Goal: Task Accomplishment & Management: Use online tool/utility

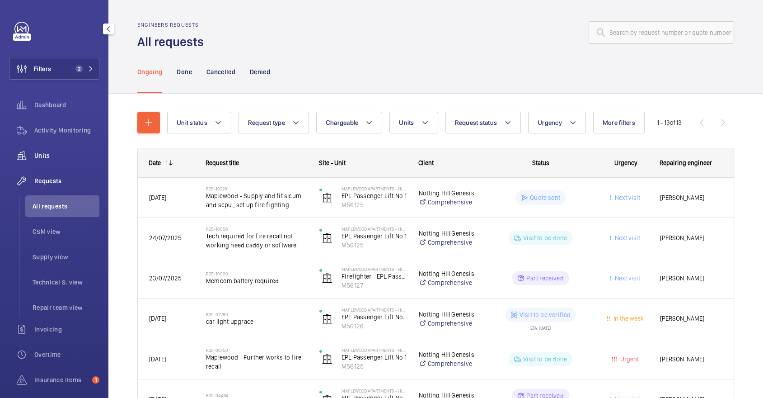
click at [56, 154] on span "Units" at bounding box center [66, 155] width 65 height 9
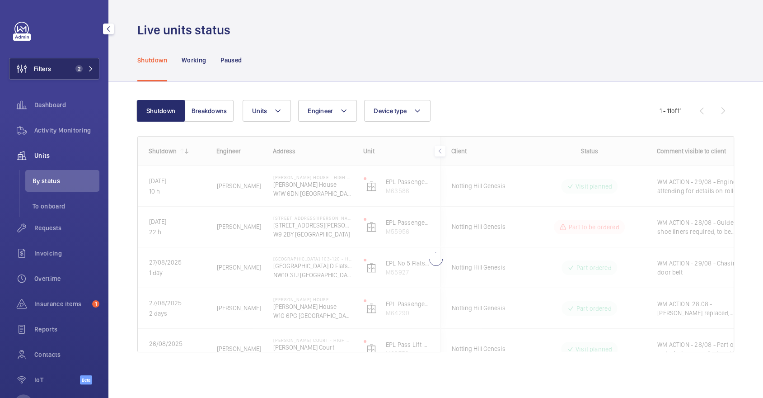
click at [80, 70] on span "2" at bounding box center [78, 68] width 7 height 7
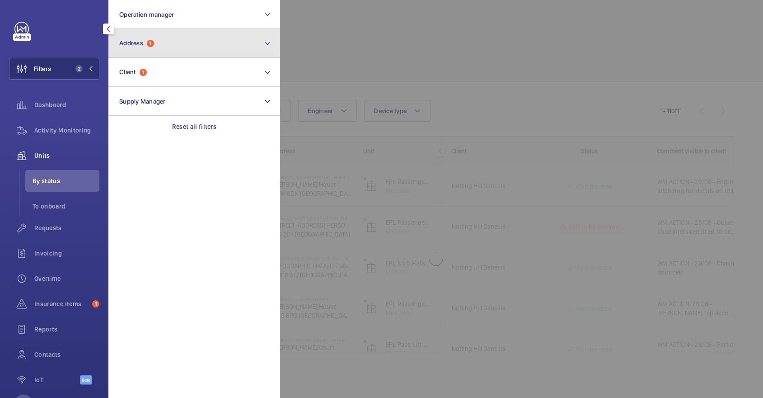
click at [153, 49] on button "Address 1" at bounding box center [194, 43] width 172 height 29
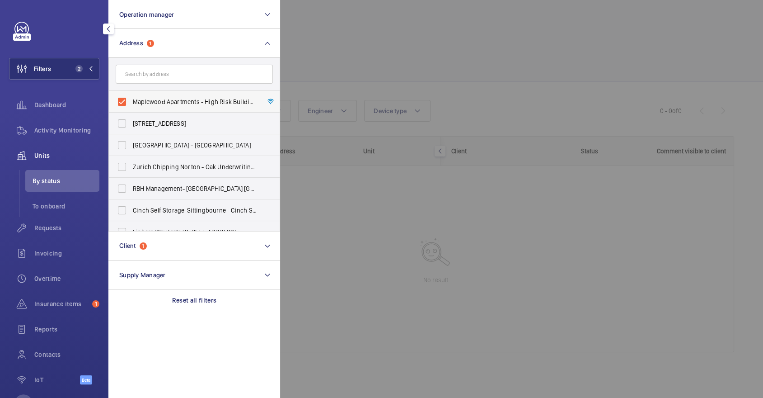
click at [157, 91] on label "Maplewood Apartments - High Risk Building - [GEOGRAPHIC_DATA]" at bounding box center [187, 102] width 157 height 22
click at [131, 93] on input "Maplewood Apartments - High Risk Building - [GEOGRAPHIC_DATA]" at bounding box center [122, 102] width 18 height 18
checkbox input "false"
click at [390, 58] on div at bounding box center [661, 199] width 763 height 398
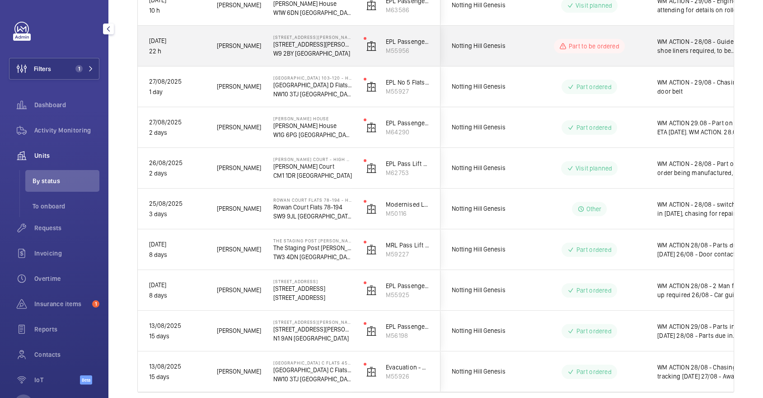
scroll to position [259, 0]
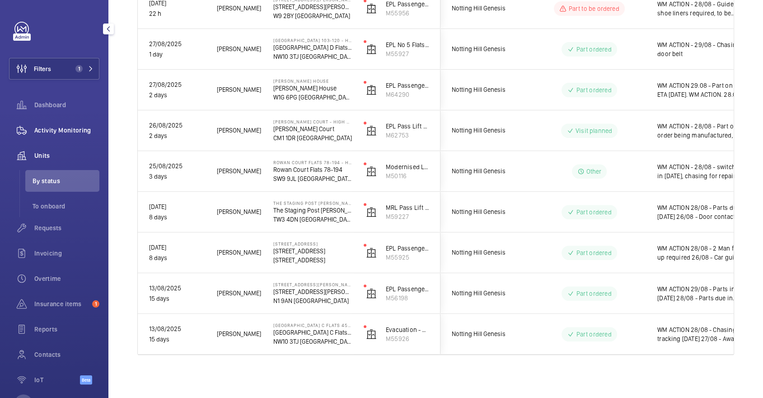
click at [70, 125] on div "Activity Monitoring" at bounding box center [54, 130] width 90 height 22
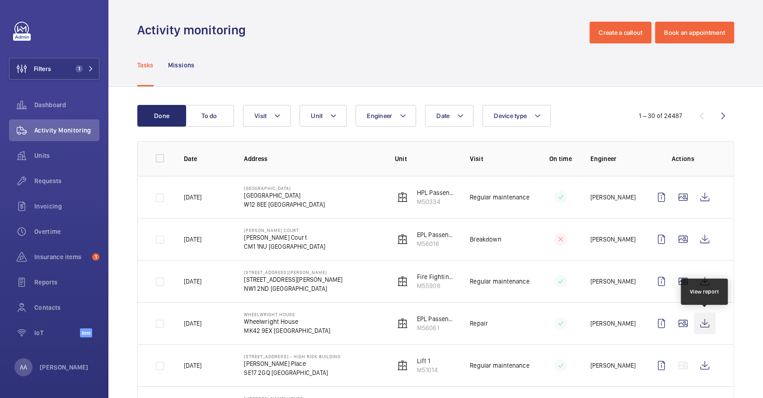
click at [710, 329] on wm-front-icon-button at bounding box center [705, 323] width 22 height 22
click at [58, 185] on div "Requests" at bounding box center [54, 181] width 90 height 22
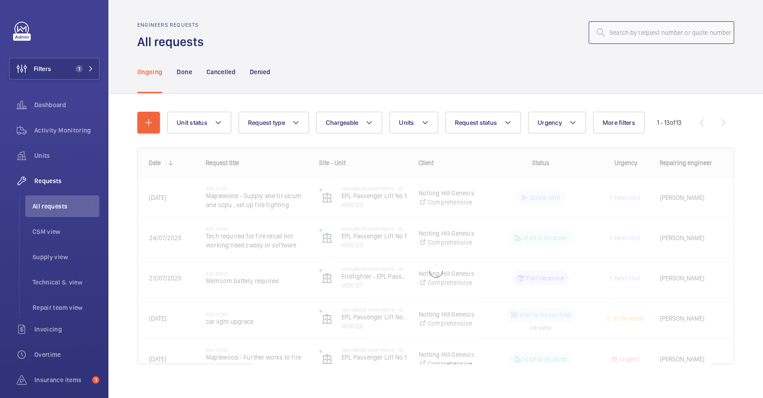
click at [647, 30] on input "text" at bounding box center [661, 32] width 145 height 23
paste input "R25-07110"
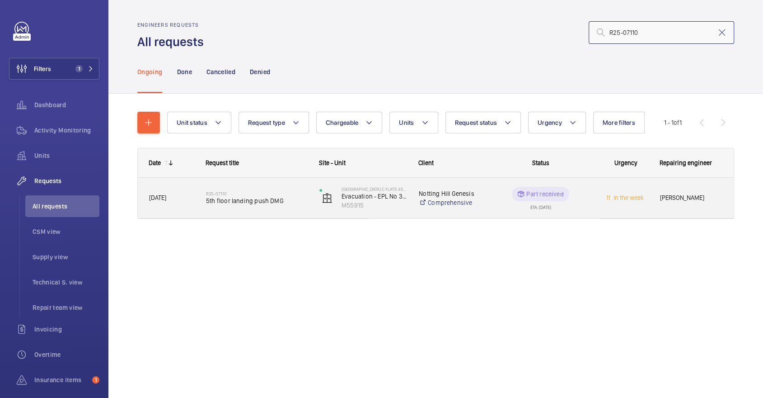
type input "R25-07110"
click at [287, 183] on div "R25-07110 5th floor landing push DMG" at bounding box center [251, 198] width 112 height 41
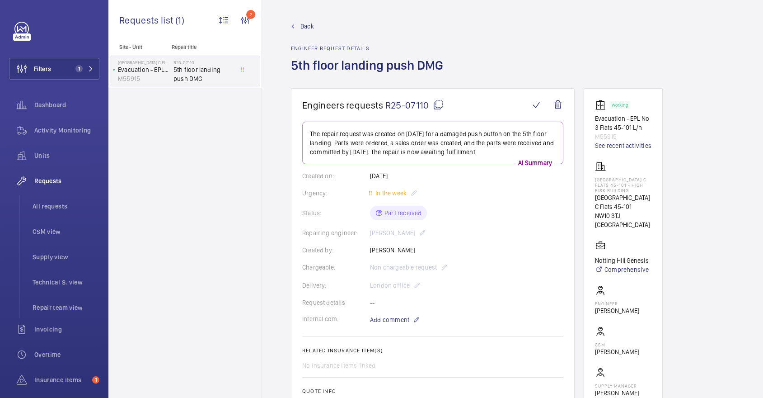
click at [303, 25] on span "Back" at bounding box center [307, 26] width 14 height 9
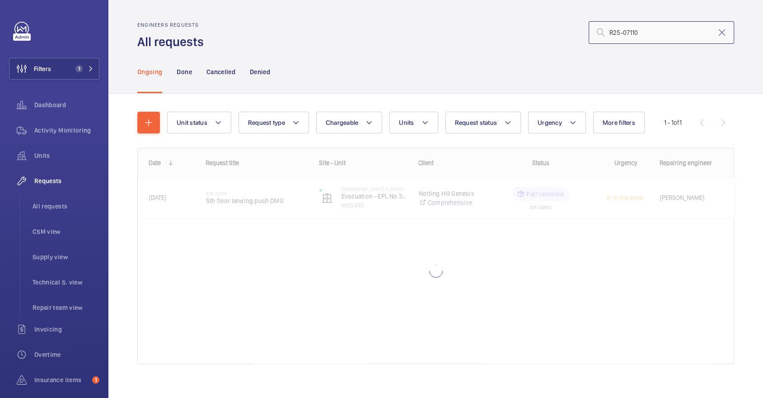
click at [668, 33] on input "R25-07110" at bounding box center [661, 32] width 145 height 23
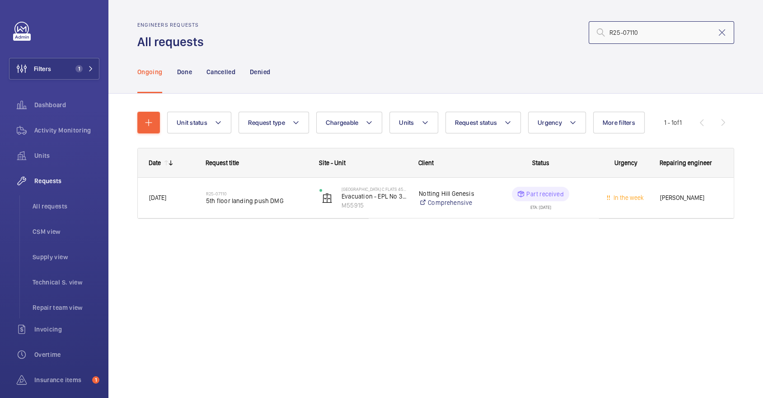
click at [668, 33] on input "R25-07110" at bounding box center [661, 32] width 145 height 23
type input "R"
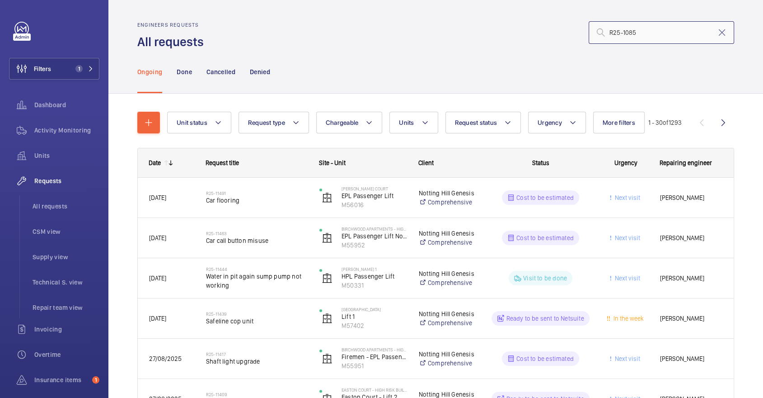
type input "R25-10850"
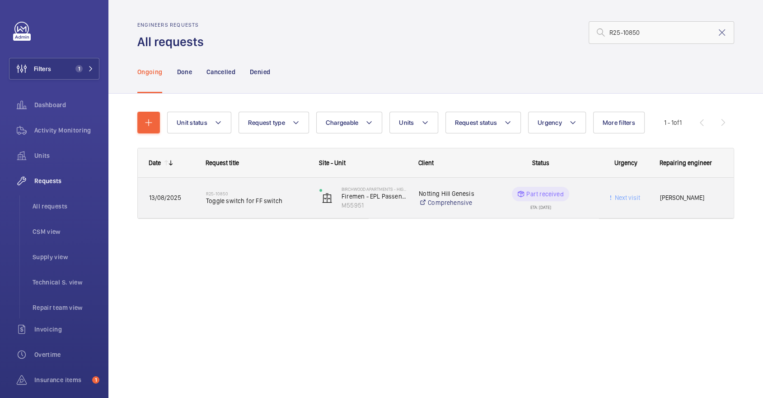
click at [269, 188] on div "R25-10850 Toggle switch for FF switch" at bounding box center [257, 198] width 102 height 26
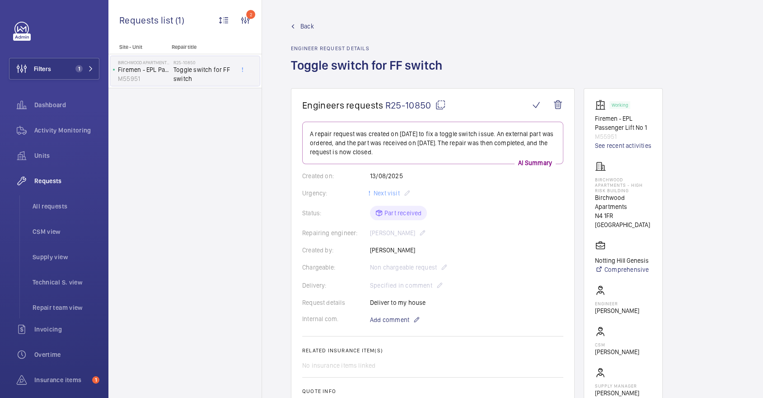
click at [312, 25] on span "Back" at bounding box center [307, 26] width 14 height 9
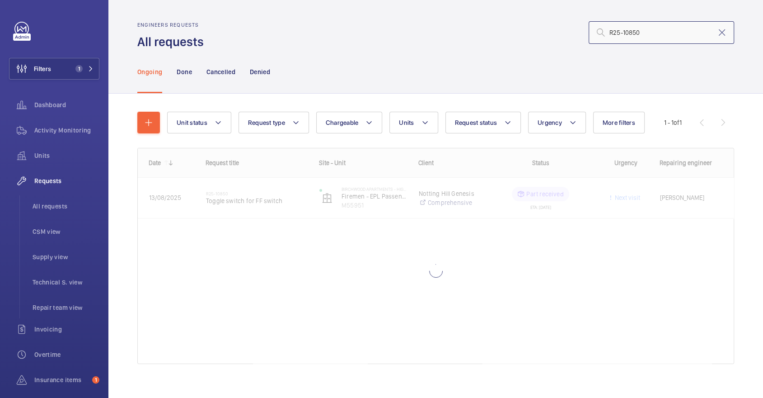
click at [645, 24] on input "R25-10850" at bounding box center [661, 32] width 145 height 23
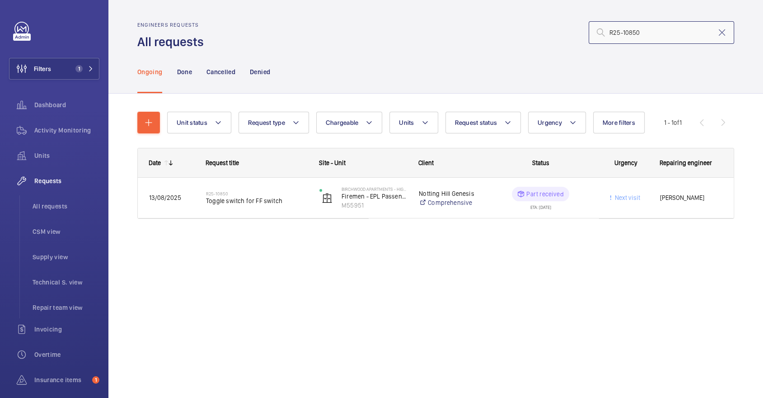
click at [651, 31] on input "R25-10850" at bounding box center [661, 32] width 145 height 23
click at [653, 36] on input "R25-10851" at bounding box center [661, 32] width 145 height 23
paste input "596"
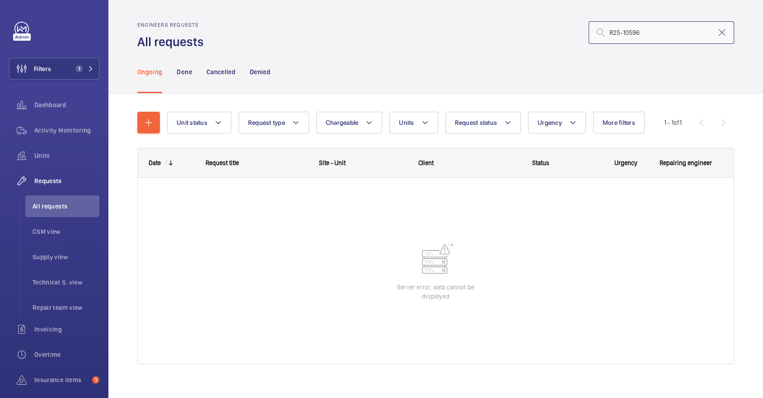
click at [651, 31] on input "R25-10596" at bounding box center [661, 32] width 145 height 23
type input "R25-10596"
click at [651, 28] on input "R25-10596" at bounding box center [661, 32] width 145 height 23
click at [655, 34] on input "R25-10596" at bounding box center [661, 32] width 145 height 23
click at [65, 128] on span "Activity Monitoring" at bounding box center [66, 130] width 65 height 9
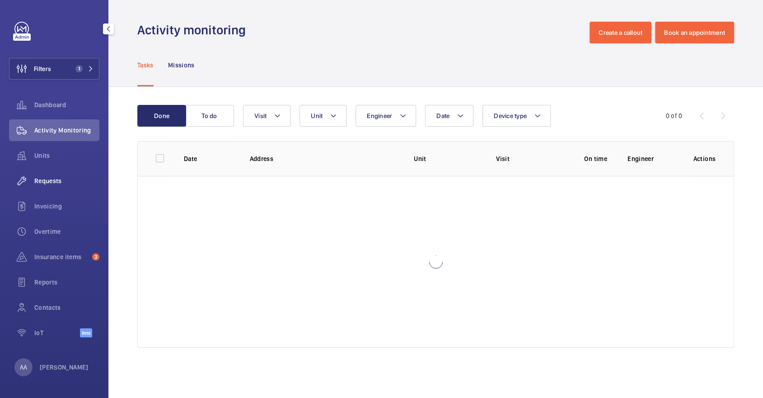
click at [65, 175] on div "Requests" at bounding box center [54, 181] width 90 height 22
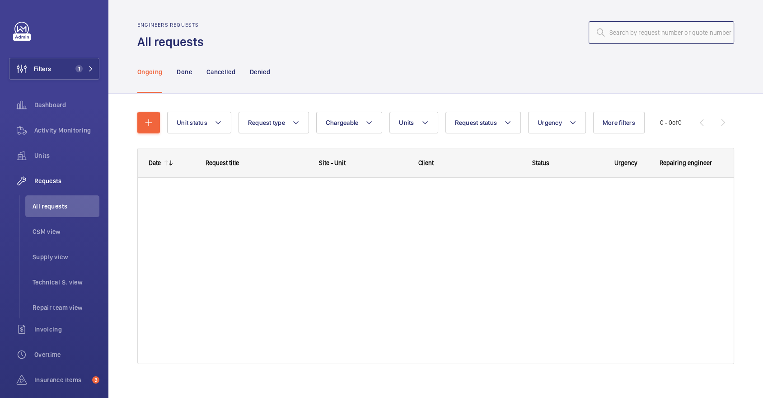
click at [655, 27] on input "text" at bounding box center [661, 32] width 145 height 23
paste input "R25-10596"
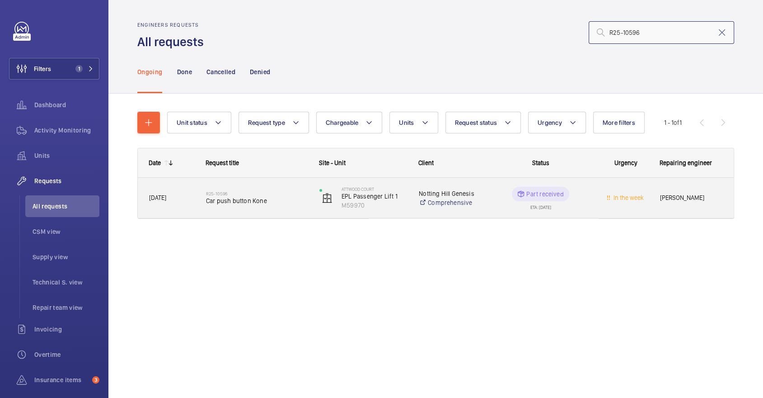
type input "R25-10596"
click at [276, 178] on div "R25-10596 Car push button Kone" at bounding box center [251, 198] width 112 height 41
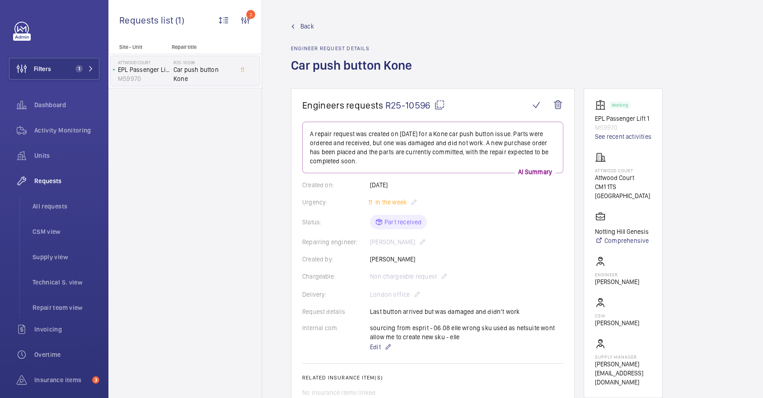
click at [303, 25] on span "Back" at bounding box center [307, 26] width 14 height 9
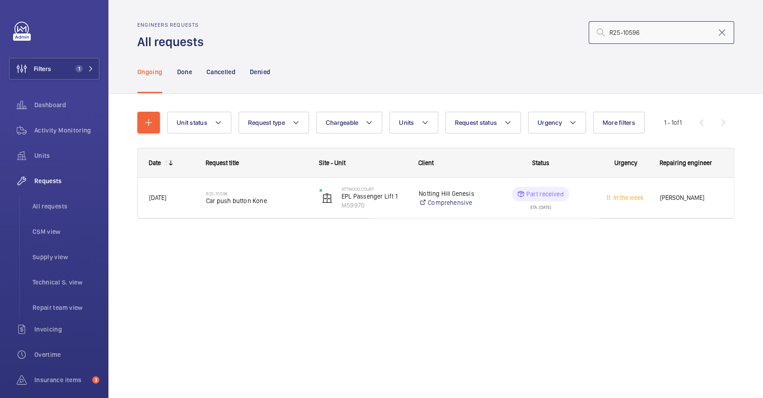
click at [664, 34] on input "R25-10596" at bounding box center [661, 32] width 145 height 23
paste input "09680"
type input "R25-09680"
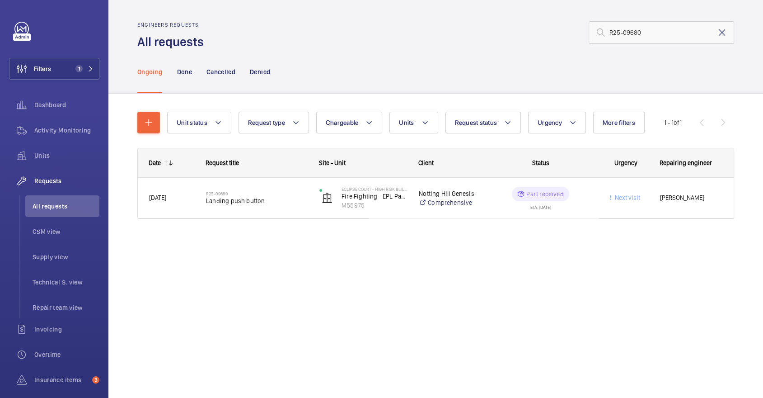
click at [722, 36] on mat-icon at bounding box center [721, 32] width 11 height 11
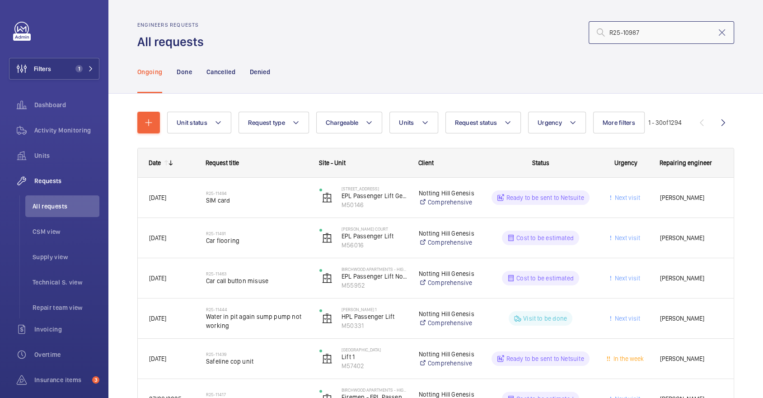
click at [667, 33] on input "R25-10987" at bounding box center [661, 32] width 145 height 23
type input "R25-10987"
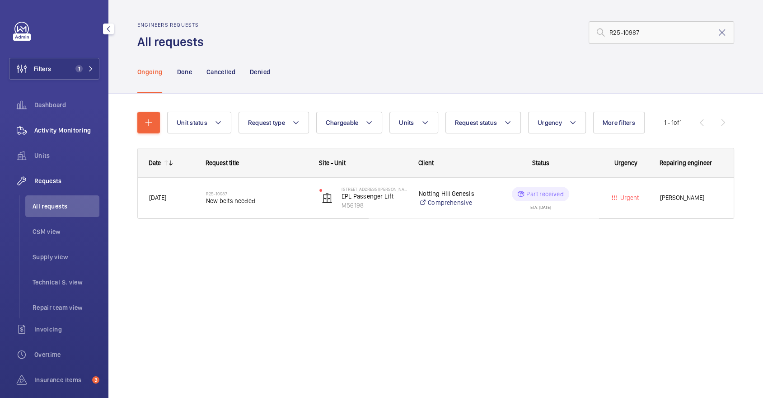
click at [78, 134] on span "Activity Monitoring" at bounding box center [66, 130] width 65 height 9
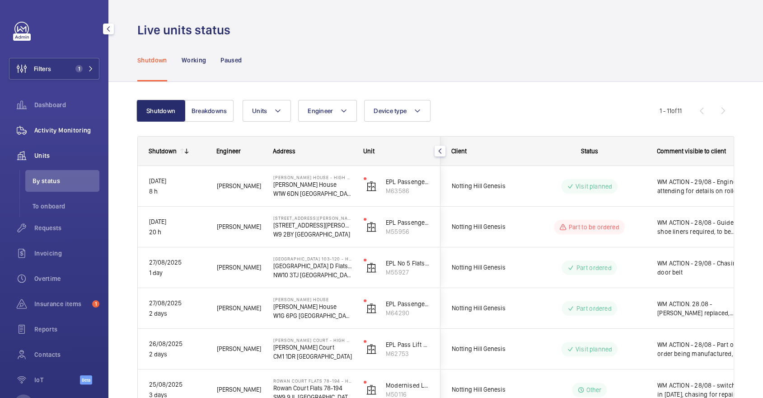
click at [84, 126] on span "Activity Monitoring" at bounding box center [66, 130] width 65 height 9
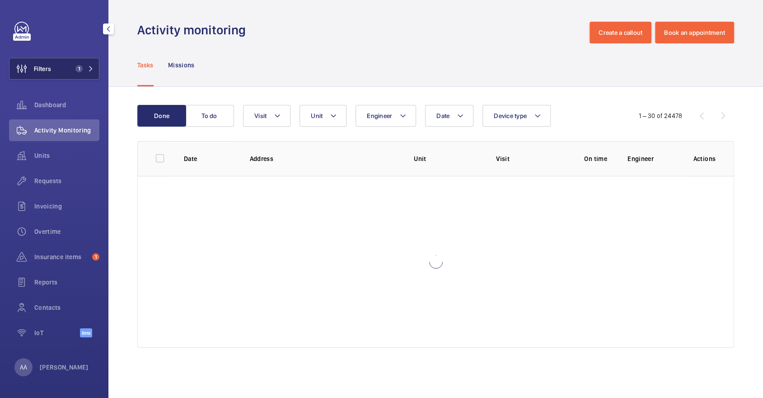
click at [62, 70] on button "Filters 1" at bounding box center [54, 69] width 90 height 22
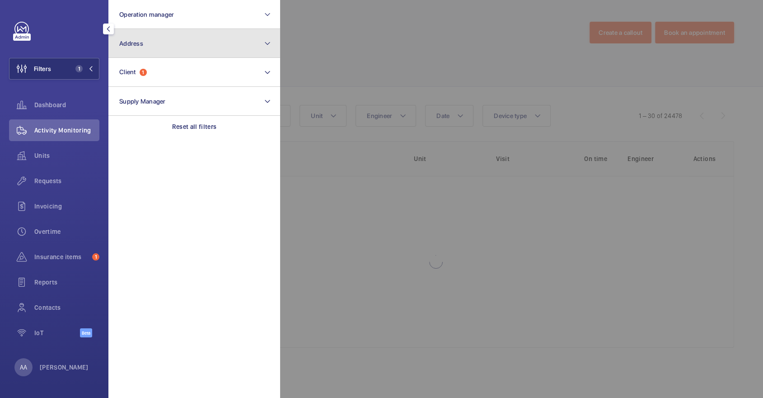
click at [177, 37] on button "Address" at bounding box center [194, 43] width 172 height 29
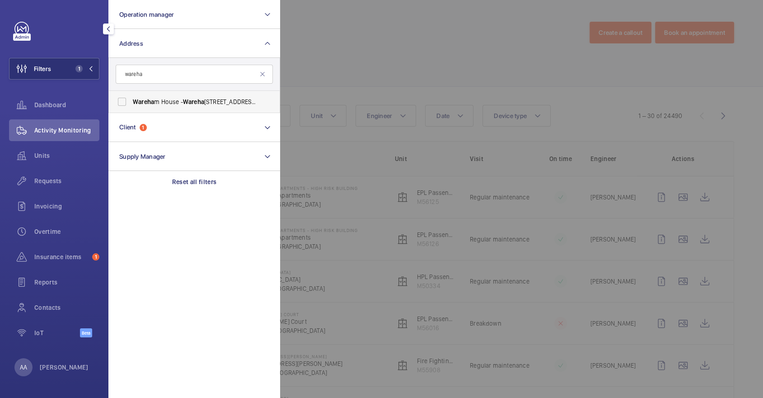
type input "wareha"
click at [212, 105] on span "Wareha m House - Wareha m House, LONDON SW8 1AZ" at bounding box center [195, 101] width 124 height 9
click at [131, 105] on input "Wareha m House - Wareha m House, LONDON SW8 1AZ" at bounding box center [122, 102] width 18 height 18
checkbox input "true"
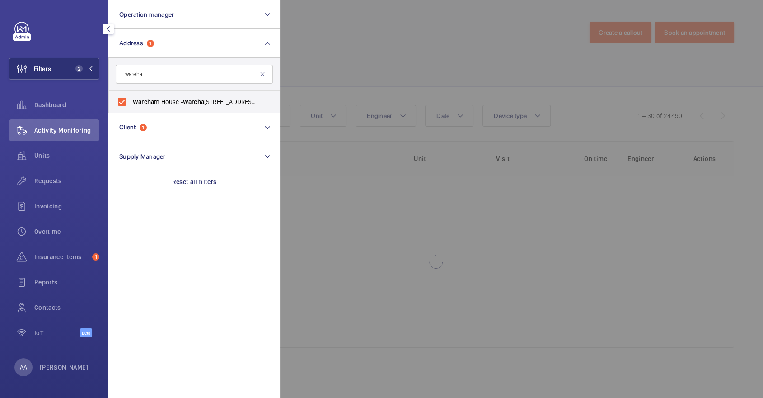
click at [407, 99] on div at bounding box center [661, 199] width 763 height 398
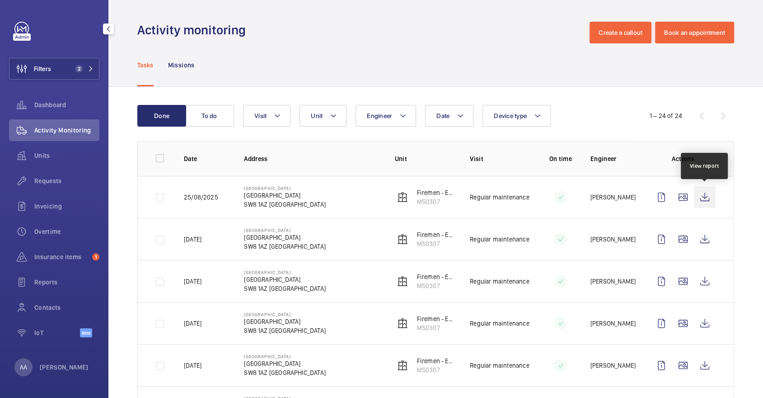
click at [706, 197] on wm-front-icon-button at bounding box center [705, 197] width 22 height 22
